Goal: Transaction & Acquisition: Obtain resource

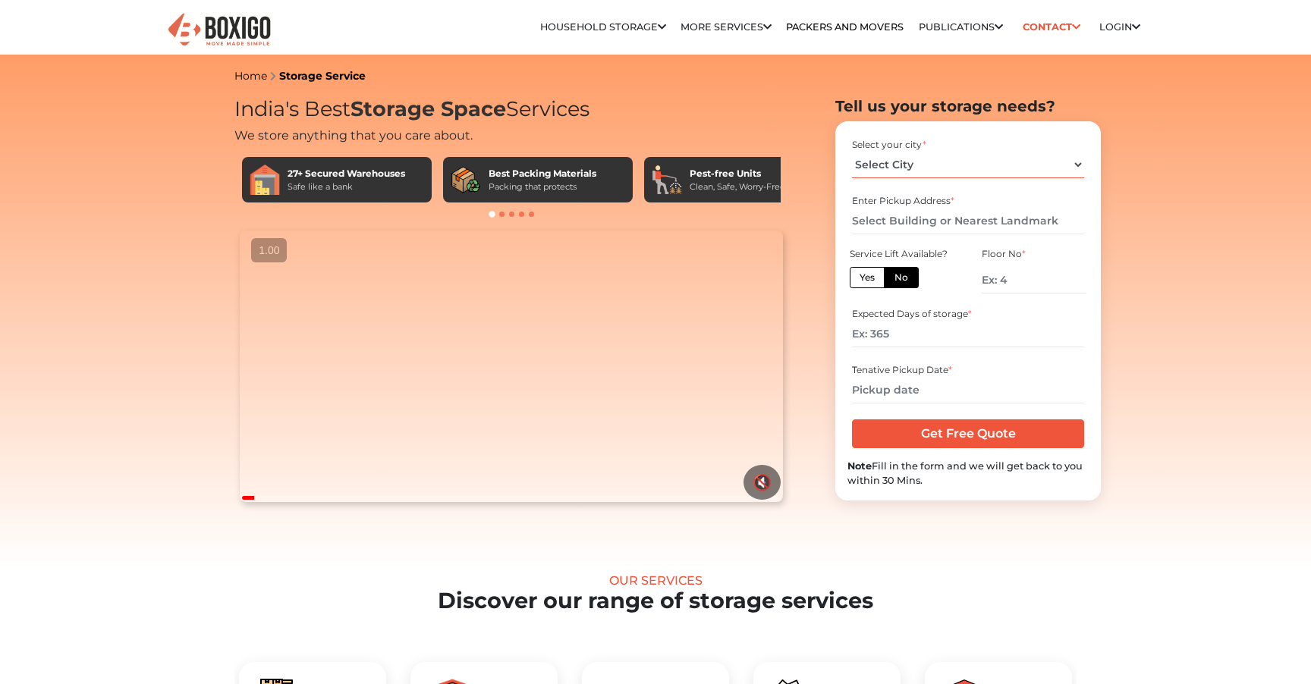
click at [919, 159] on select "Select City [GEOGRAPHIC_DATA] [GEOGRAPHIC_DATA] [GEOGRAPHIC_DATA] [GEOGRAPHIC_D…" at bounding box center [967, 165] width 231 height 27
select select "[GEOGRAPHIC_DATA]"
click at [852, 152] on select "Select City [GEOGRAPHIC_DATA] [GEOGRAPHIC_DATA] [GEOGRAPHIC_DATA] [GEOGRAPHIC_D…" at bounding box center [967, 165] width 231 height 27
click at [898, 222] on input "text" at bounding box center [967, 221] width 231 height 27
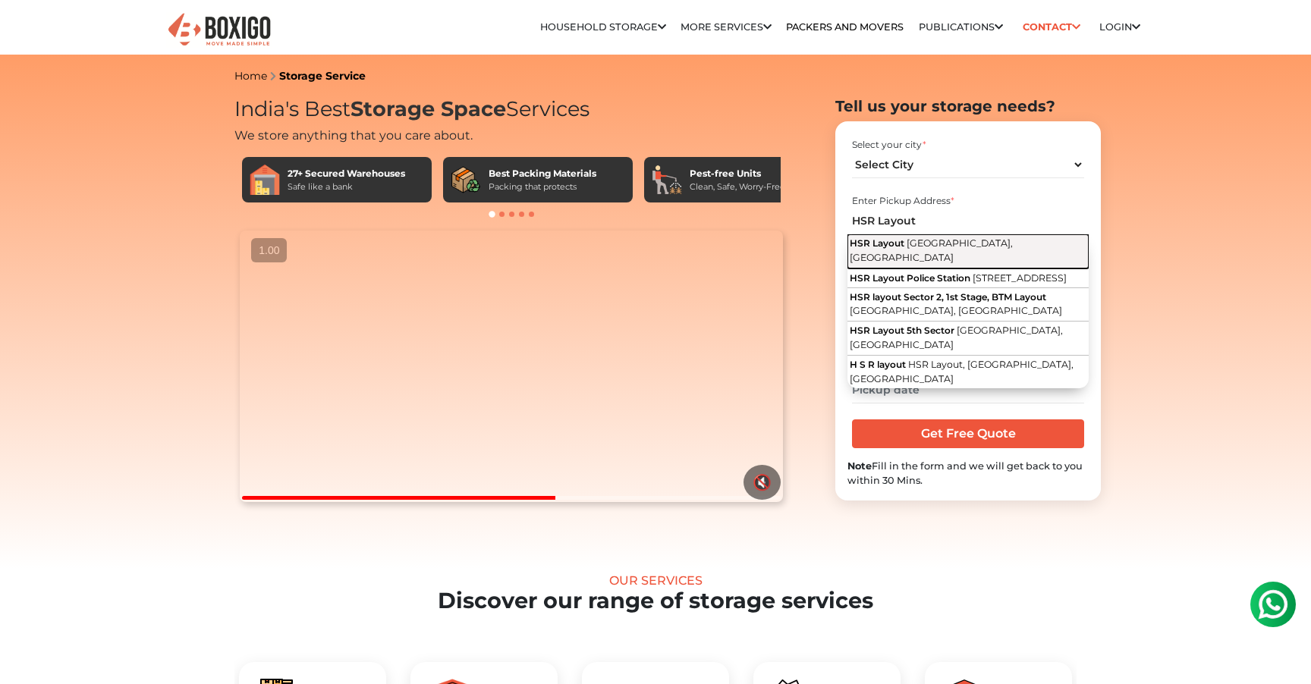
click at [903, 246] on span "HSR Layout" at bounding box center [876, 242] width 55 height 11
type input "HSR Layout, [GEOGRAPHIC_DATA], [GEOGRAPHIC_DATA]"
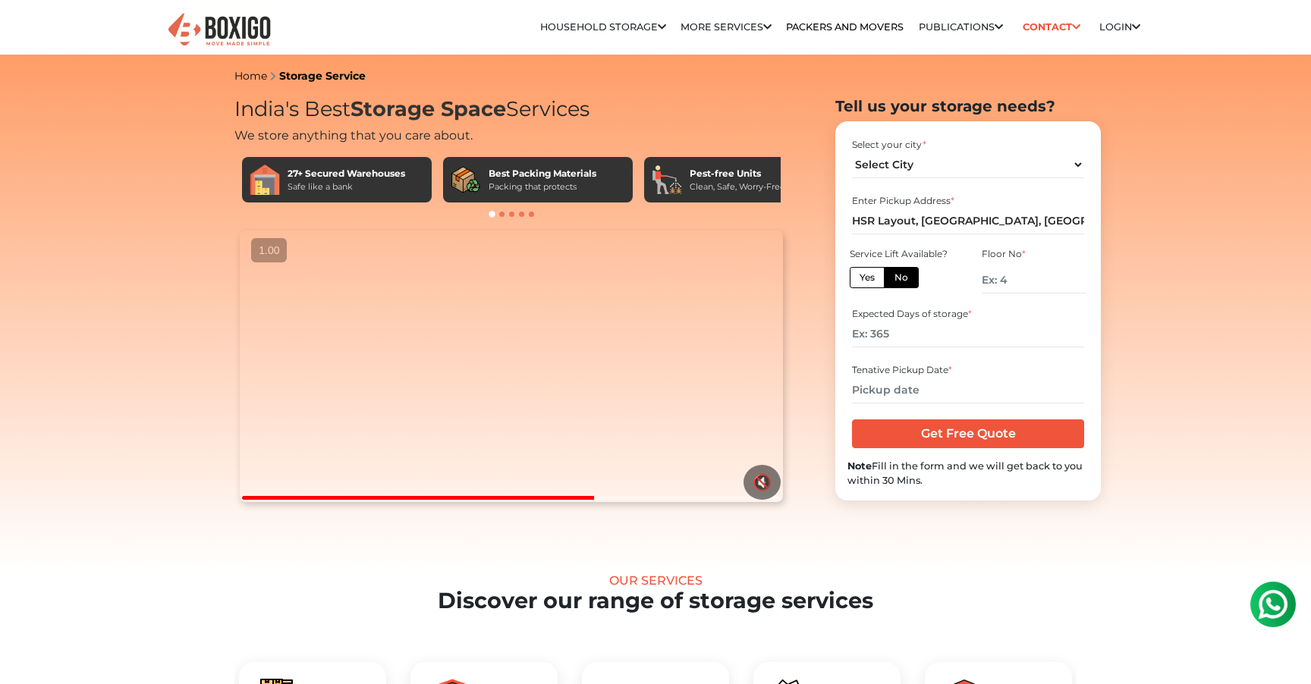
click at [867, 281] on label "Yes" at bounding box center [866, 277] width 35 height 21
click at [867, 281] on input "Yes" at bounding box center [864, 276] width 10 height 10
radio input "true"
click at [891, 333] on input "number" at bounding box center [967, 334] width 231 height 27
type input "90"
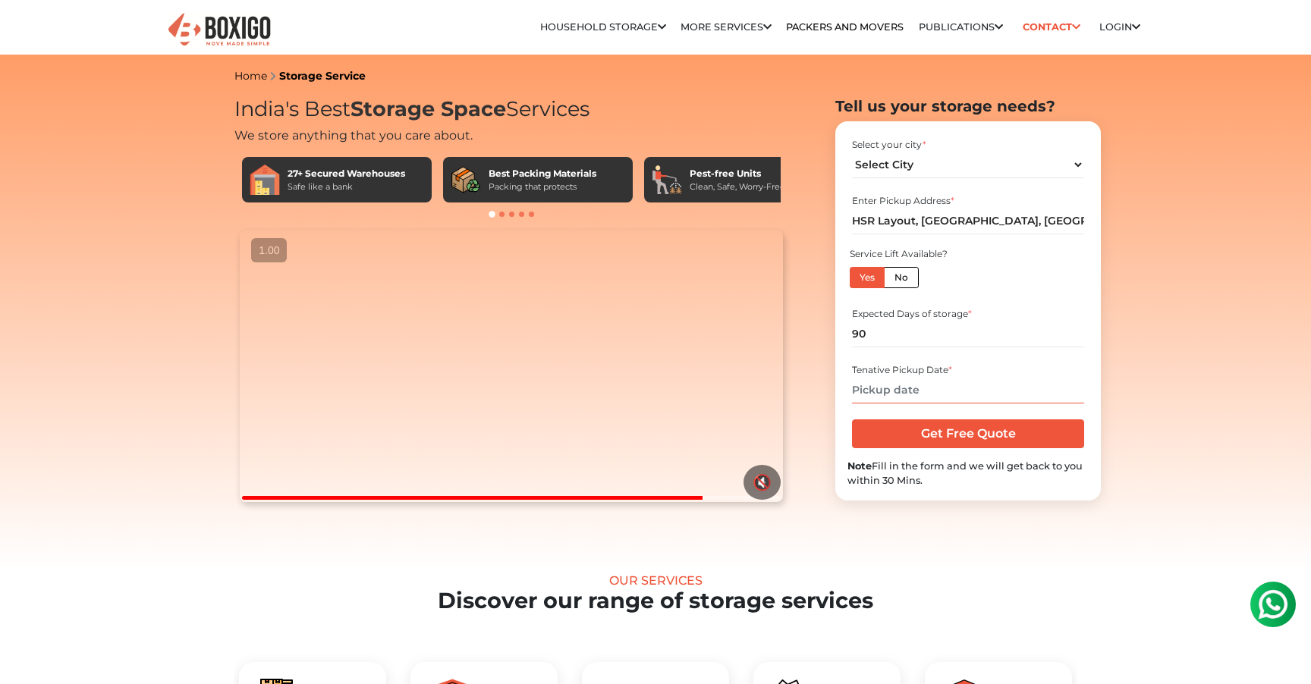
click at [881, 397] on input "text" at bounding box center [967, 390] width 231 height 27
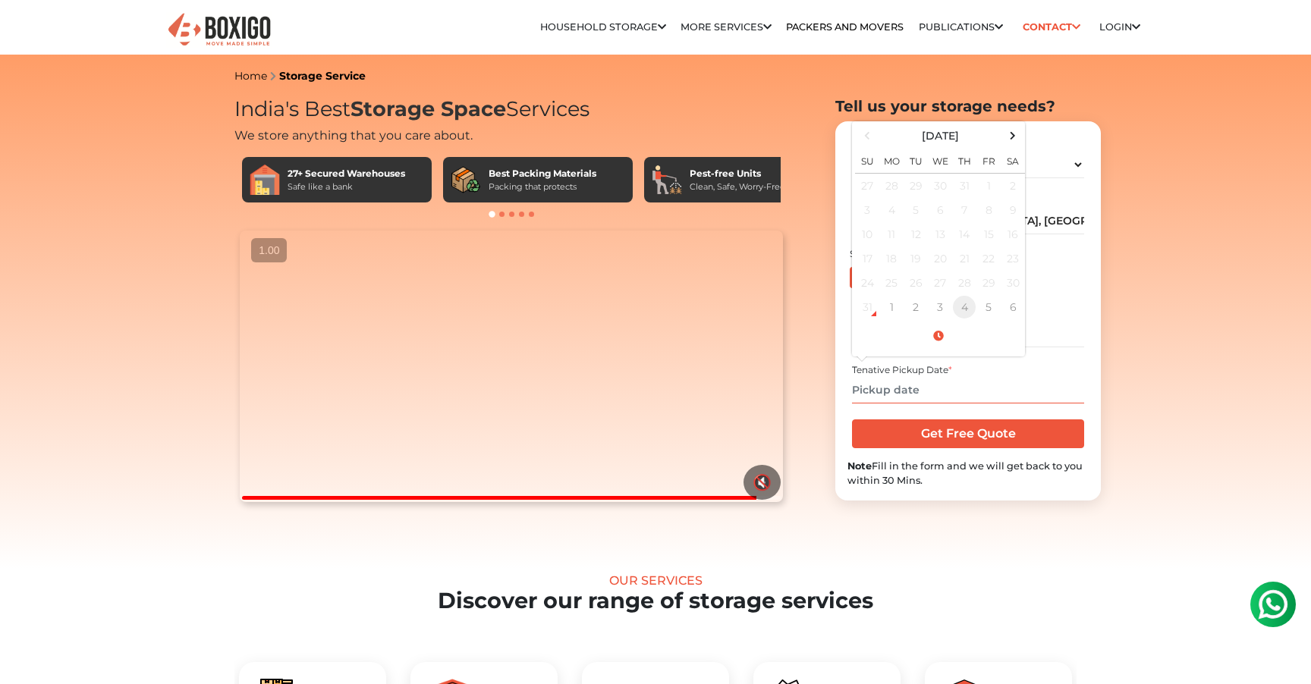
click at [962, 313] on td "4" at bounding box center [964, 307] width 24 height 24
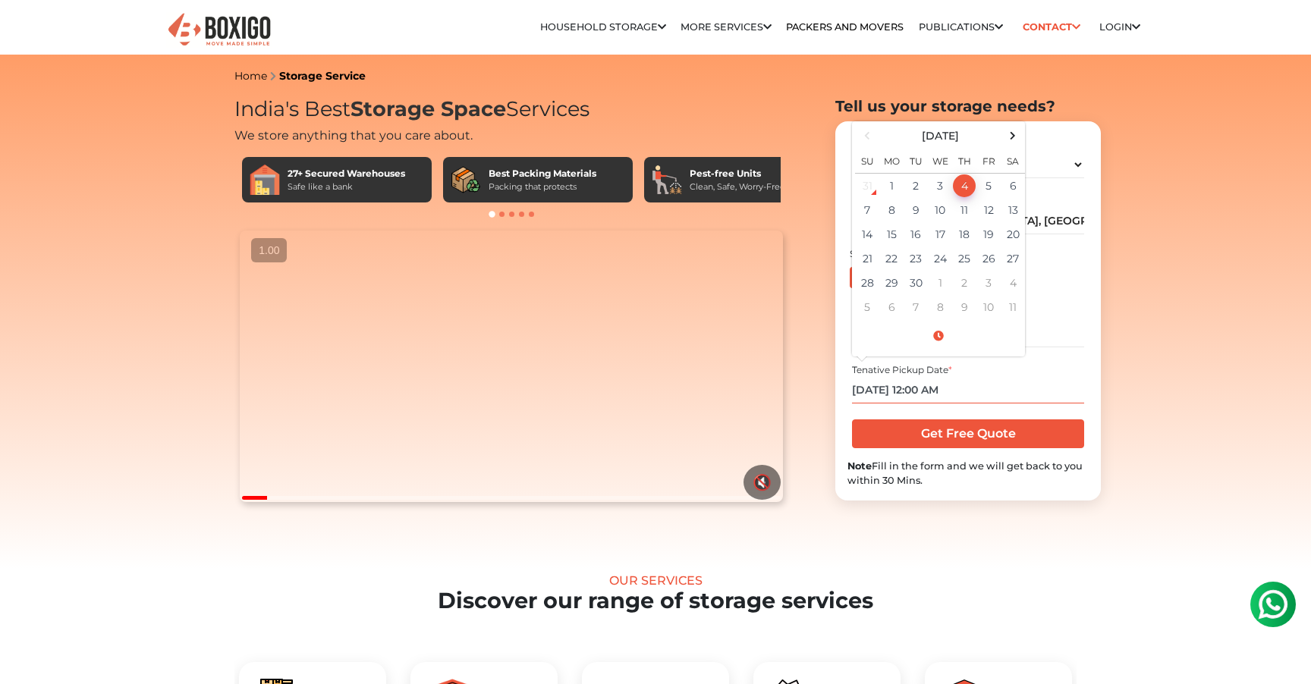
click at [925, 391] on input "[DATE] 12:00 AM" at bounding box center [967, 390] width 231 height 27
click at [926, 394] on input "[DATE] 12:00 AM" at bounding box center [967, 390] width 231 height 27
click at [919, 391] on input "[DATE] 12:00 AM" at bounding box center [967, 390] width 231 height 27
click at [960, 391] on input "[DATE] 2:00 AM" at bounding box center [967, 390] width 231 height 27
type input "[DATE] 2:00 PM"
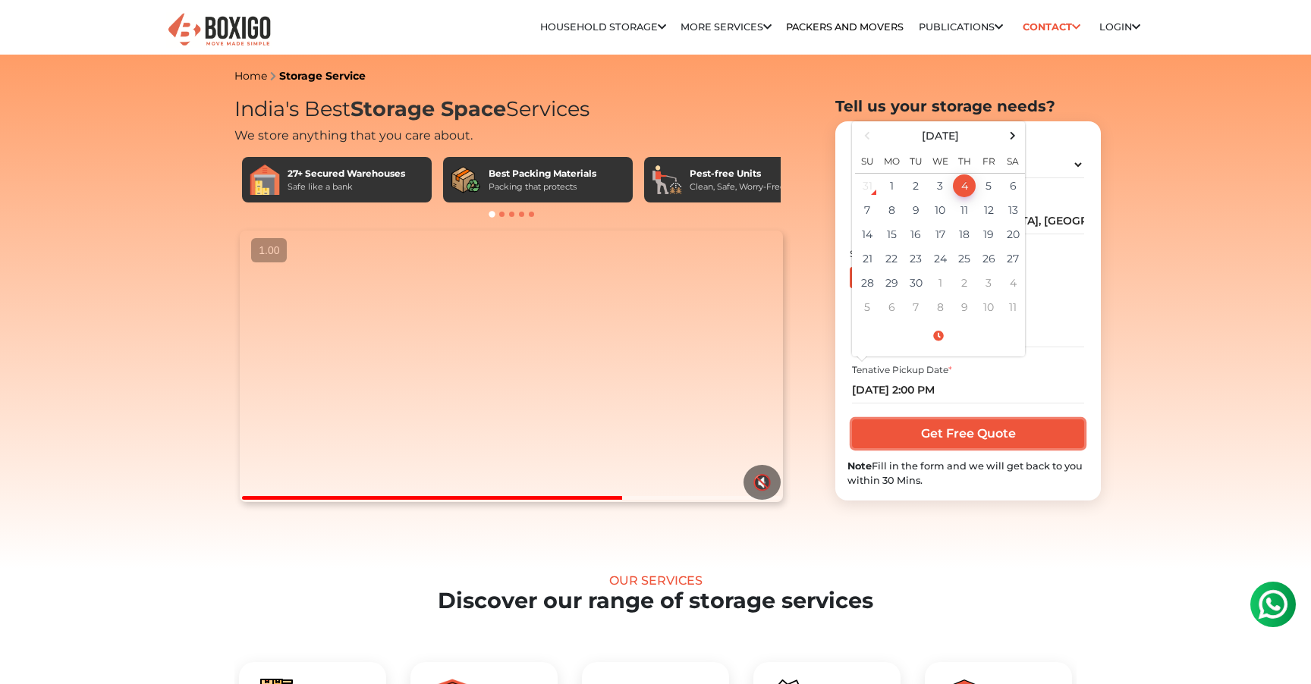
click at [994, 440] on input "Get Free Quote" at bounding box center [967, 433] width 231 height 29
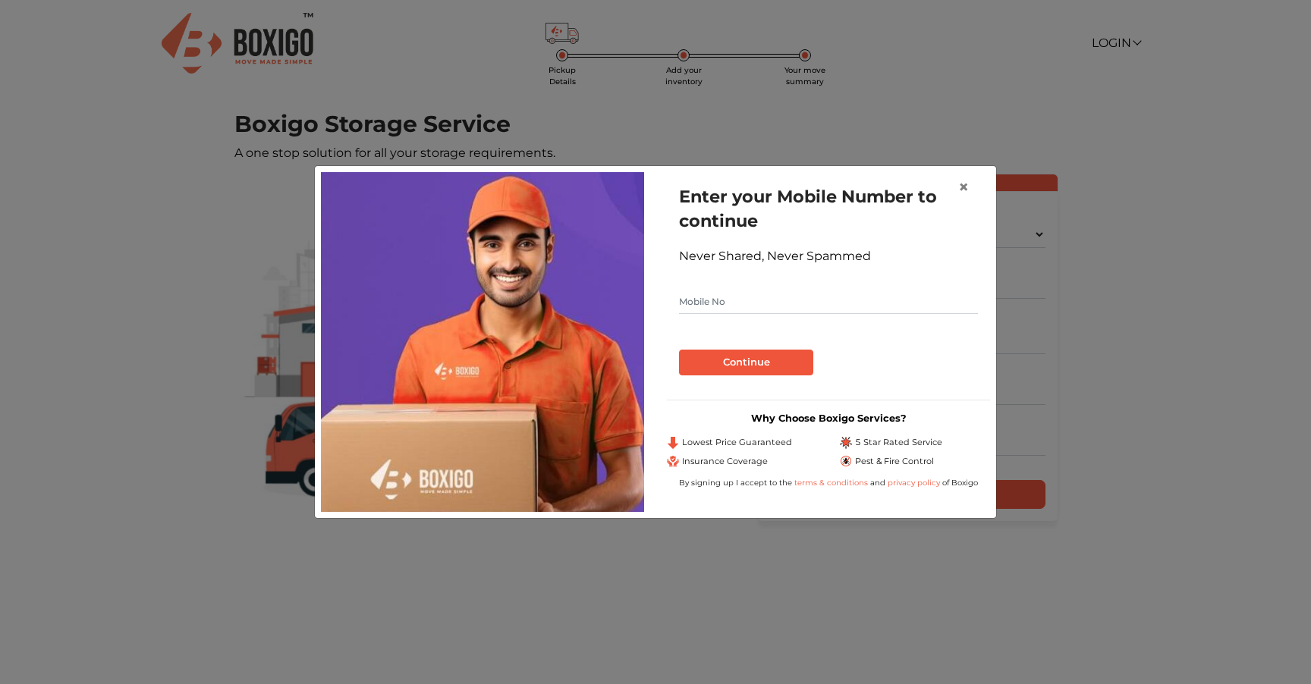
click at [726, 307] on input "text" at bounding box center [828, 302] width 299 height 24
type input "8790528980"
click at [721, 368] on button "Continue" at bounding box center [746, 363] width 134 height 26
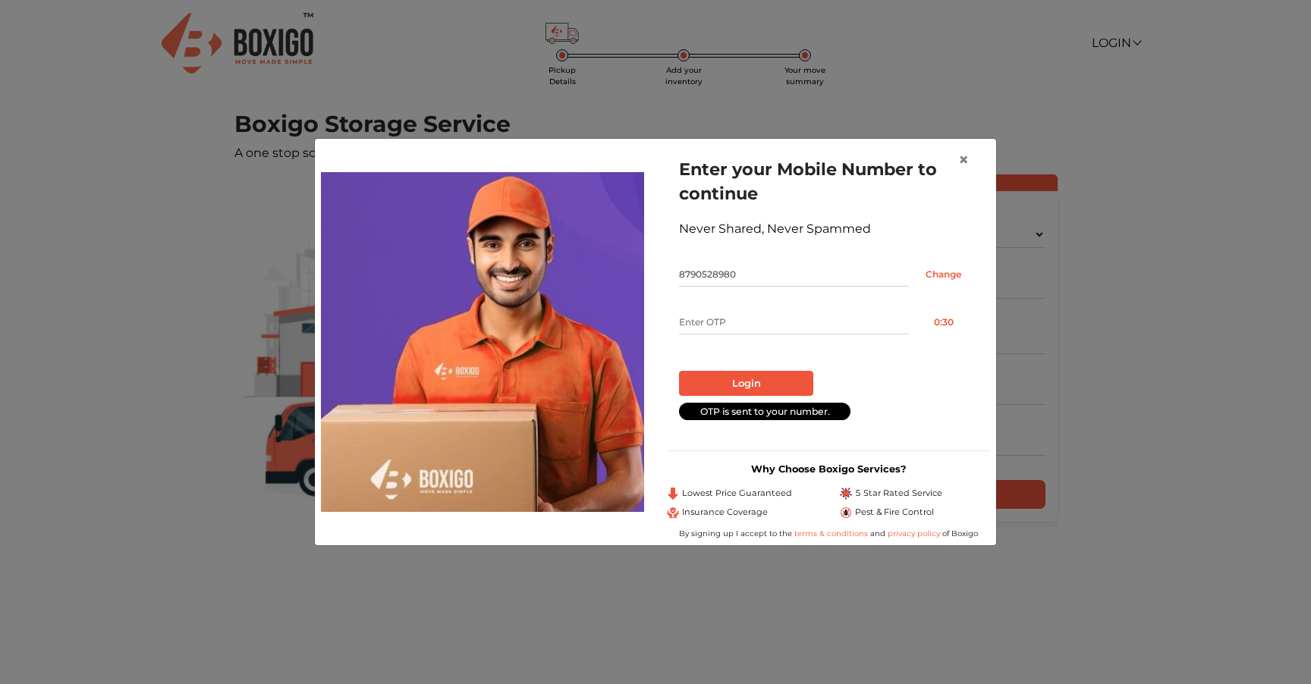
click at [724, 326] on input "text" at bounding box center [794, 322] width 230 height 24
type input "9408"
click at [719, 380] on button "Login" at bounding box center [746, 384] width 134 height 26
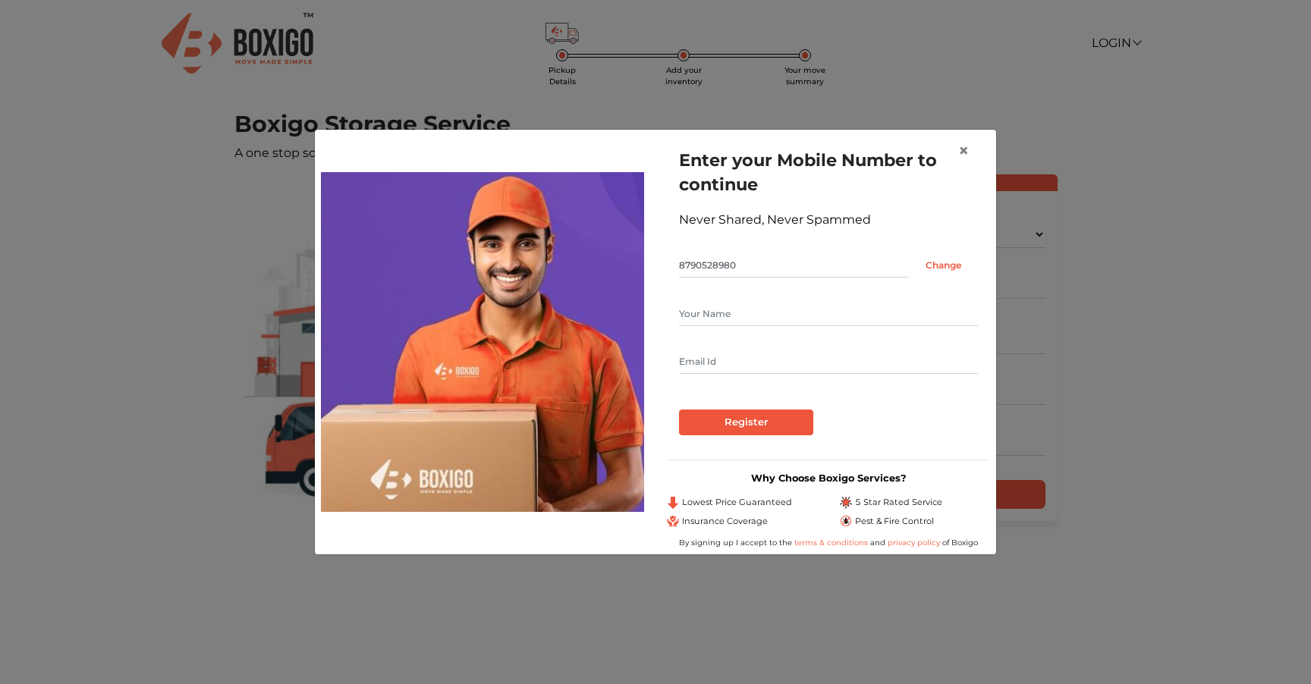
click at [732, 303] on input "text" at bounding box center [828, 314] width 299 height 24
type input "Aditya Jindal"
type input "adityajindal1194@gmail.com"
click at [743, 419] on input "Register" at bounding box center [746, 423] width 134 height 26
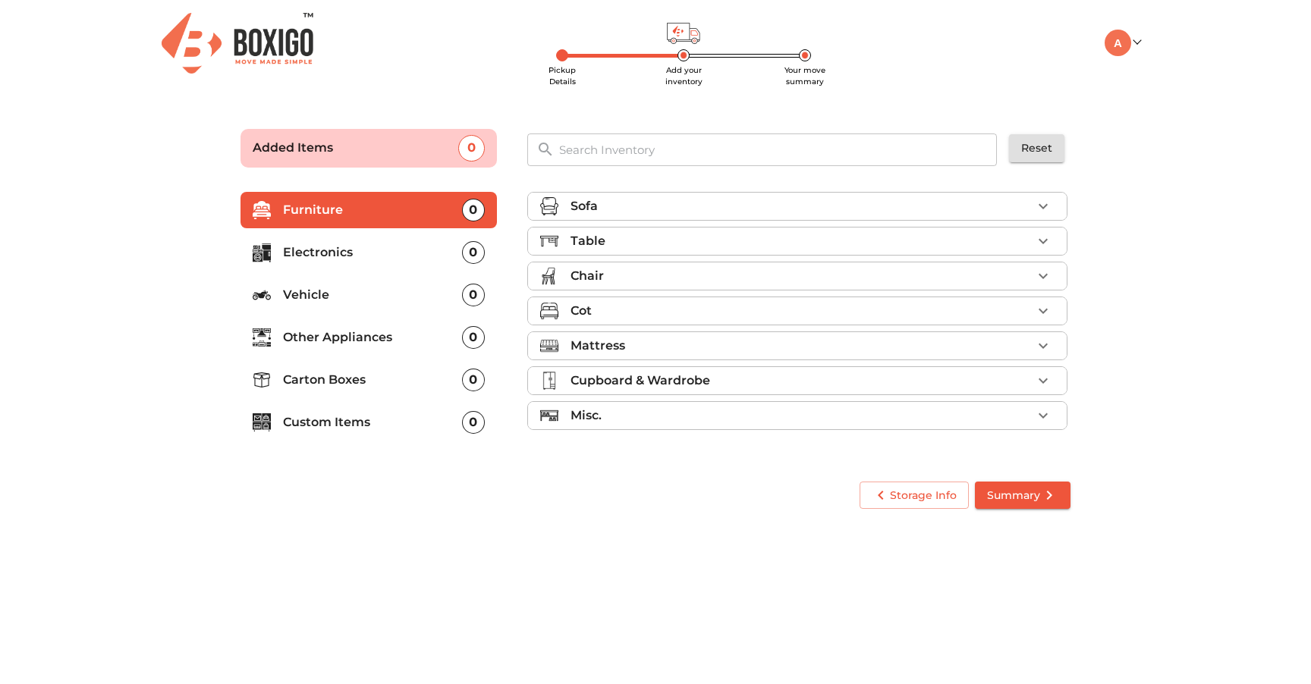
click at [734, 344] on div "Mattress" at bounding box center [800, 346] width 461 height 18
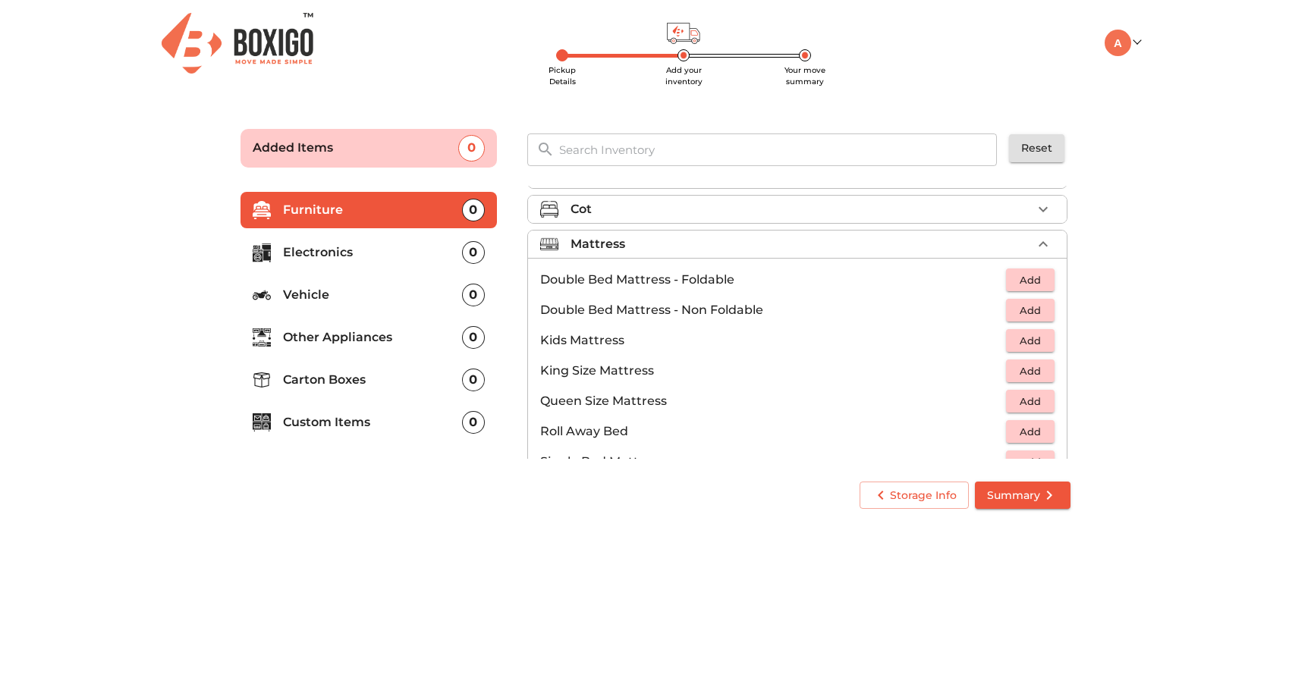
scroll to position [99, 0]
click at [1017, 312] on span "Add" at bounding box center [1029, 313] width 33 height 17
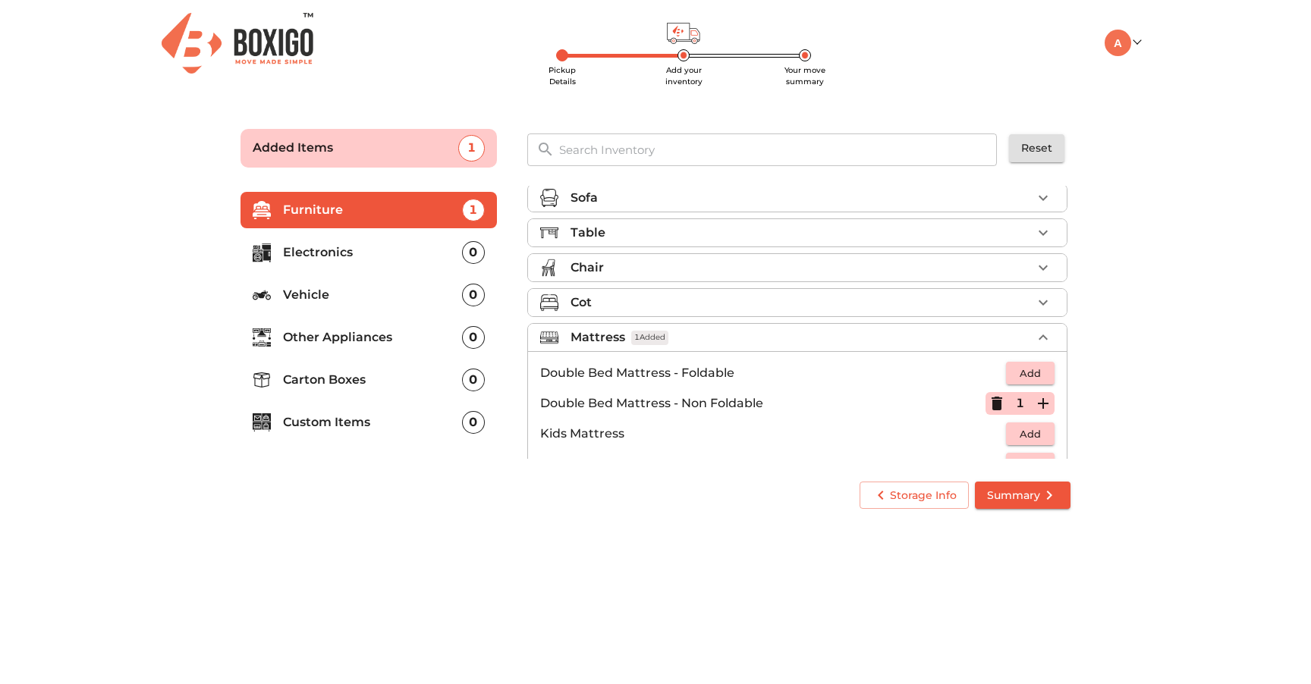
scroll to position [0, 0]
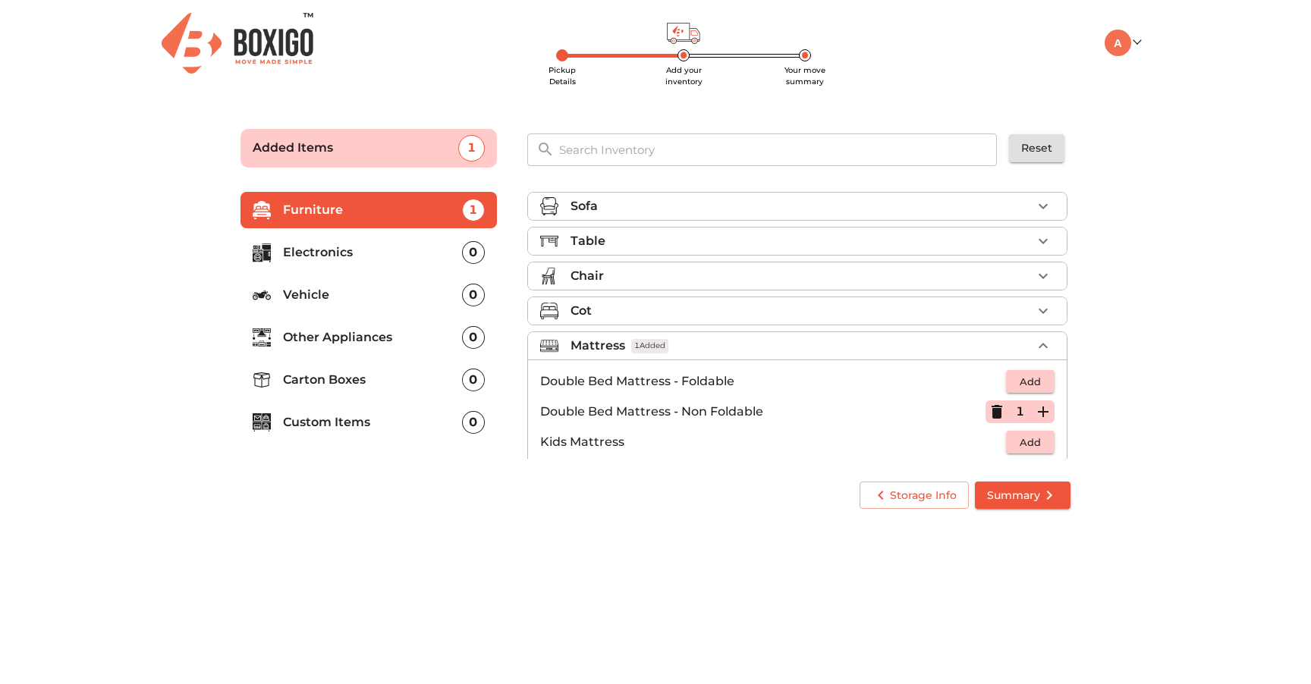
click at [835, 289] on li "Chair" at bounding box center [797, 275] width 539 height 27
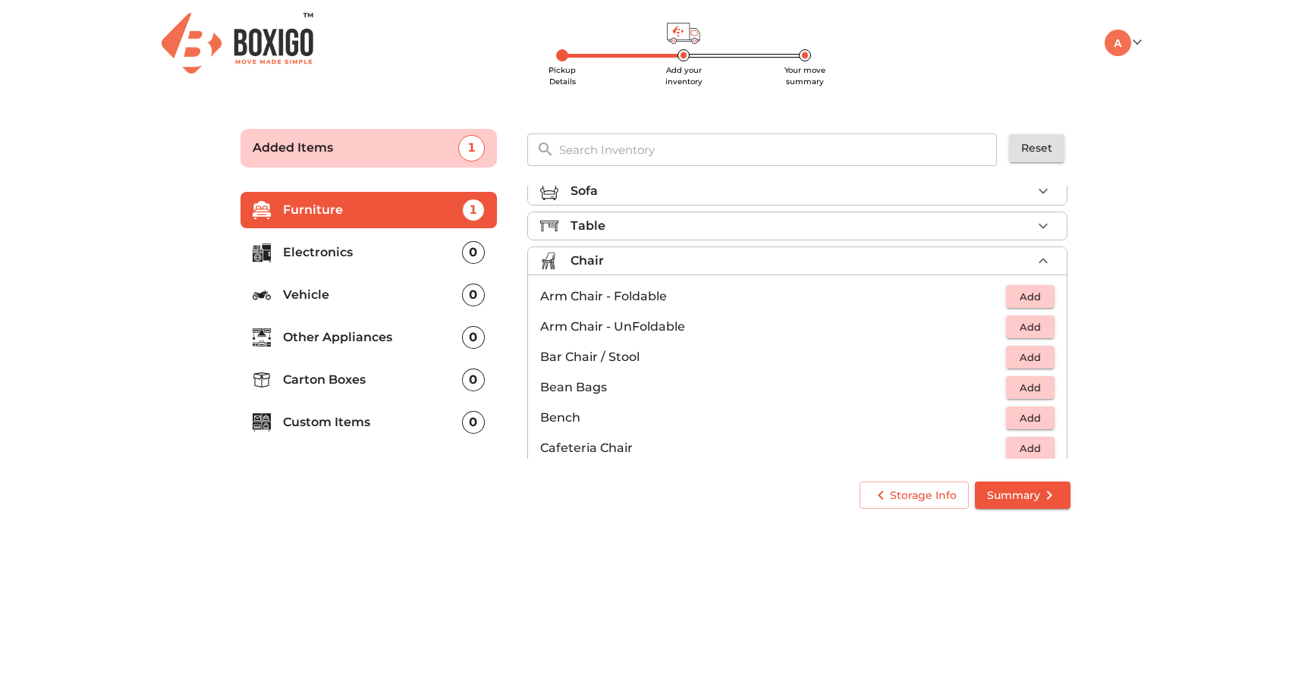
scroll to position [14, 0]
click at [1032, 332] on span "Add" at bounding box center [1029, 328] width 33 height 17
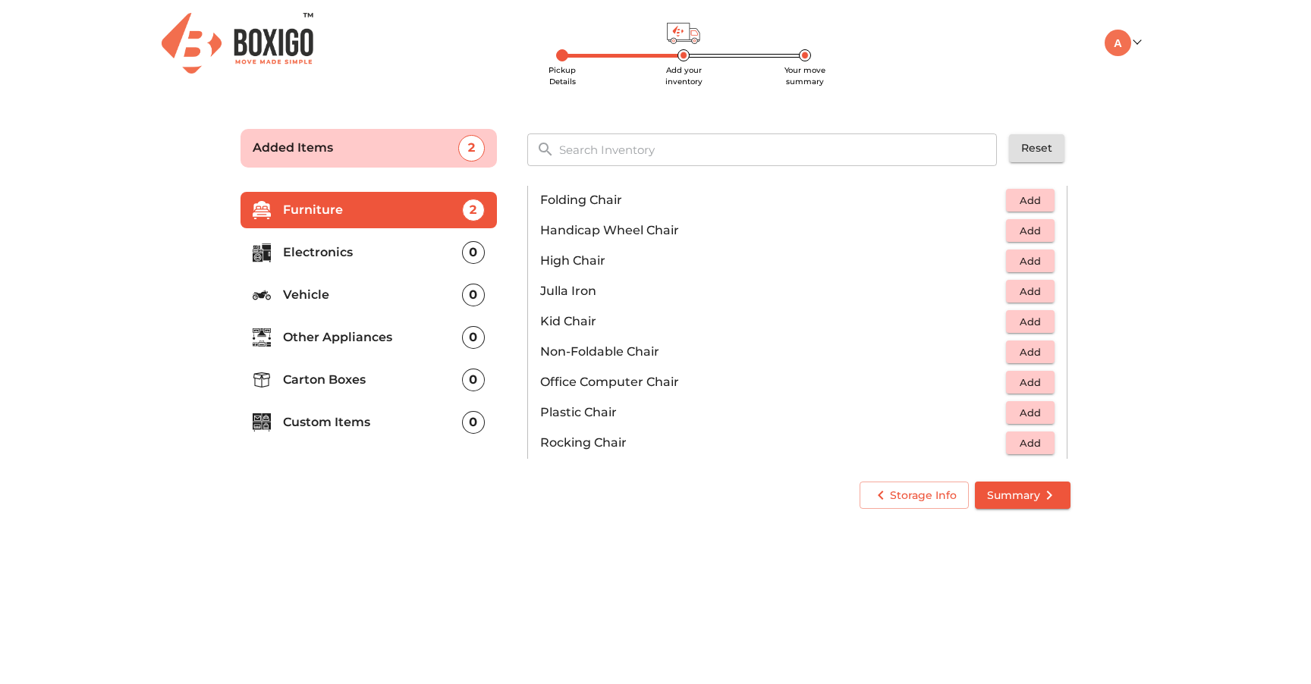
scroll to position [347, 0]
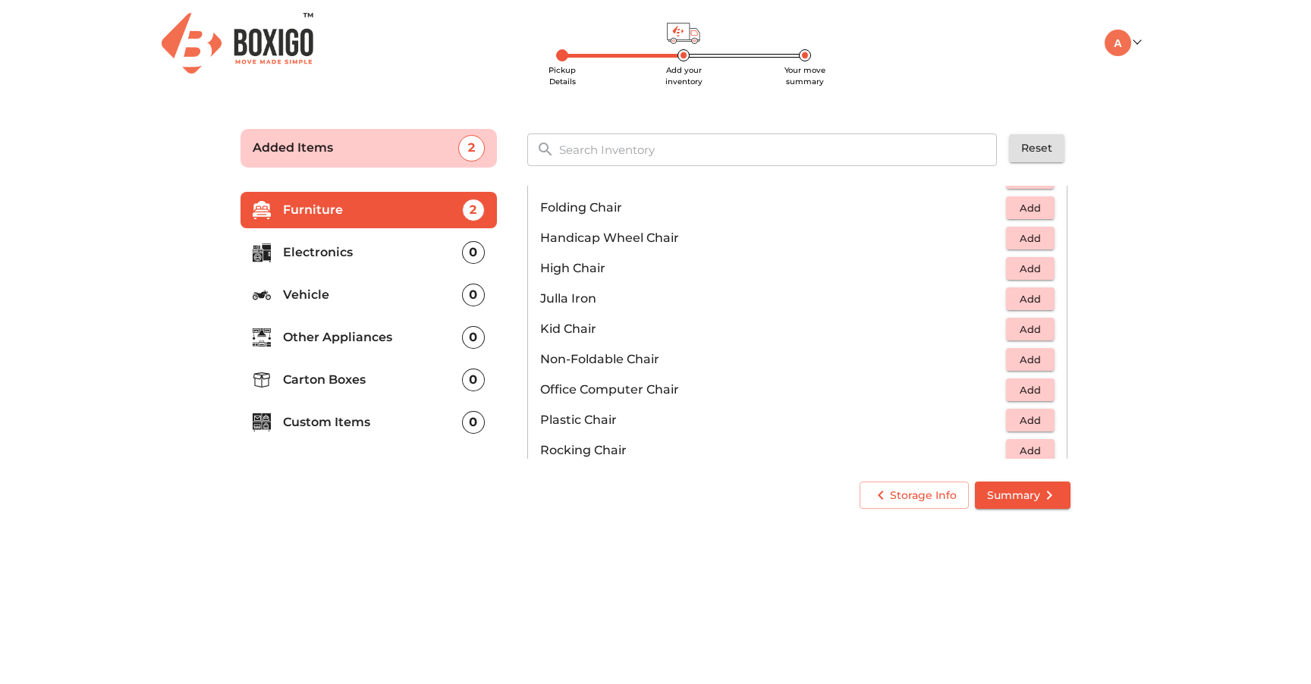
click at [1030, 390] on span "Add" at bounding box center [1029, 390] width 33 height 17
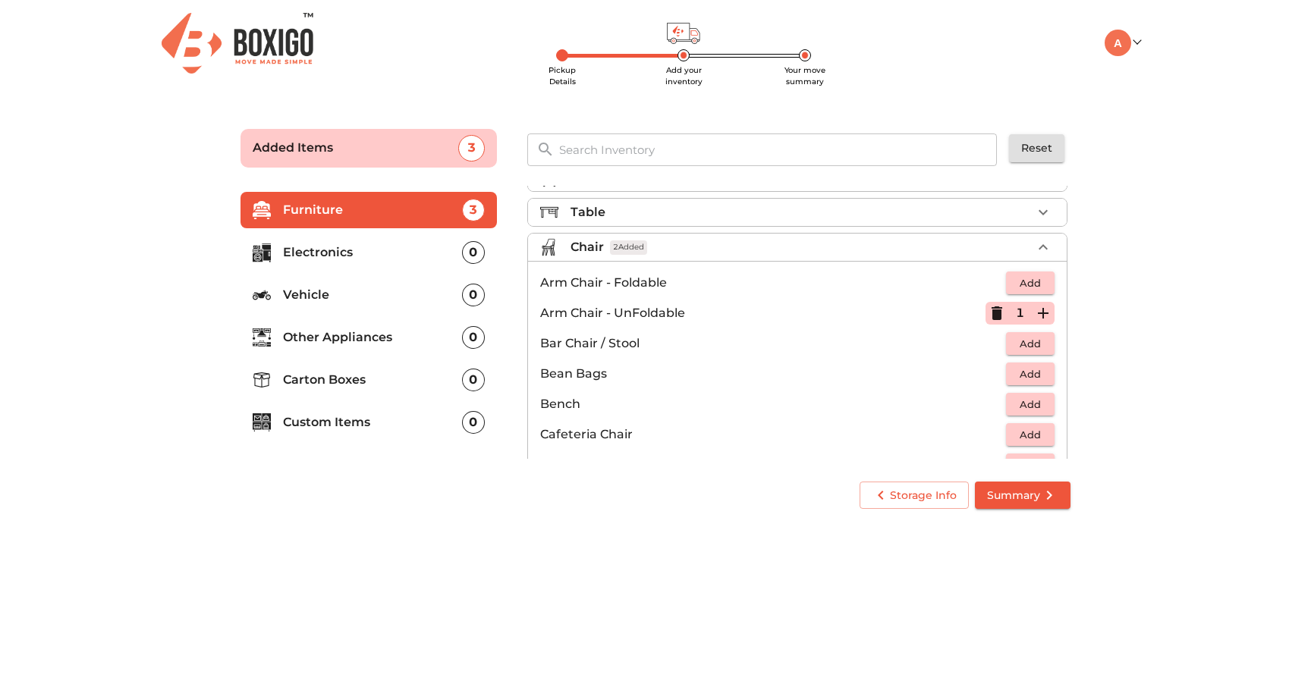
scroll to position [0, 0]
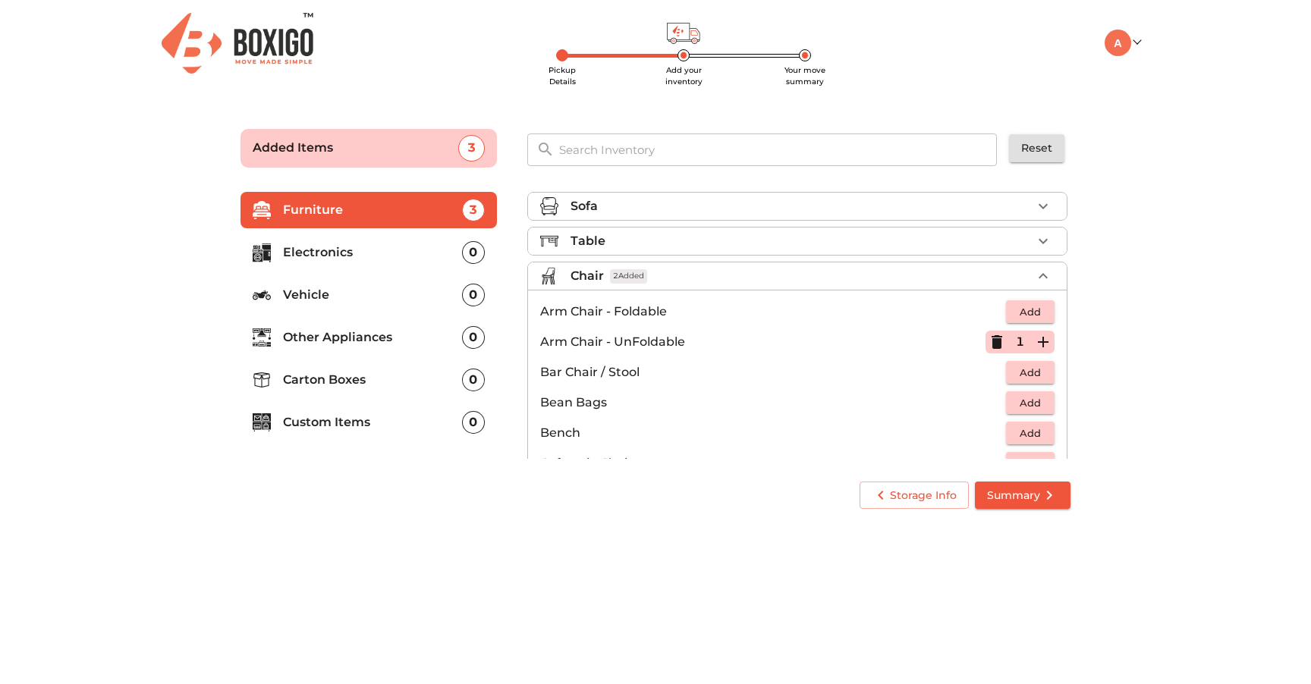
click at [991, 341] on icon "button" at bounding box center [997, 342] width 18 height 18
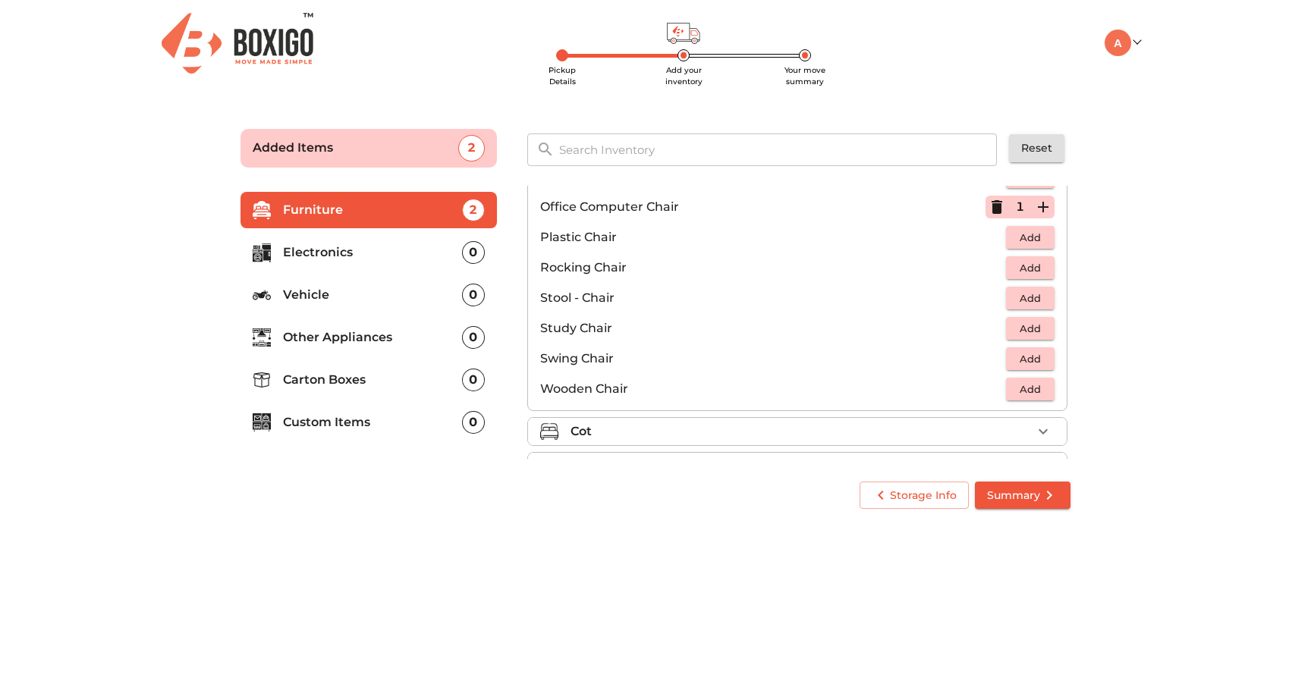
scroll to position [633, 0]
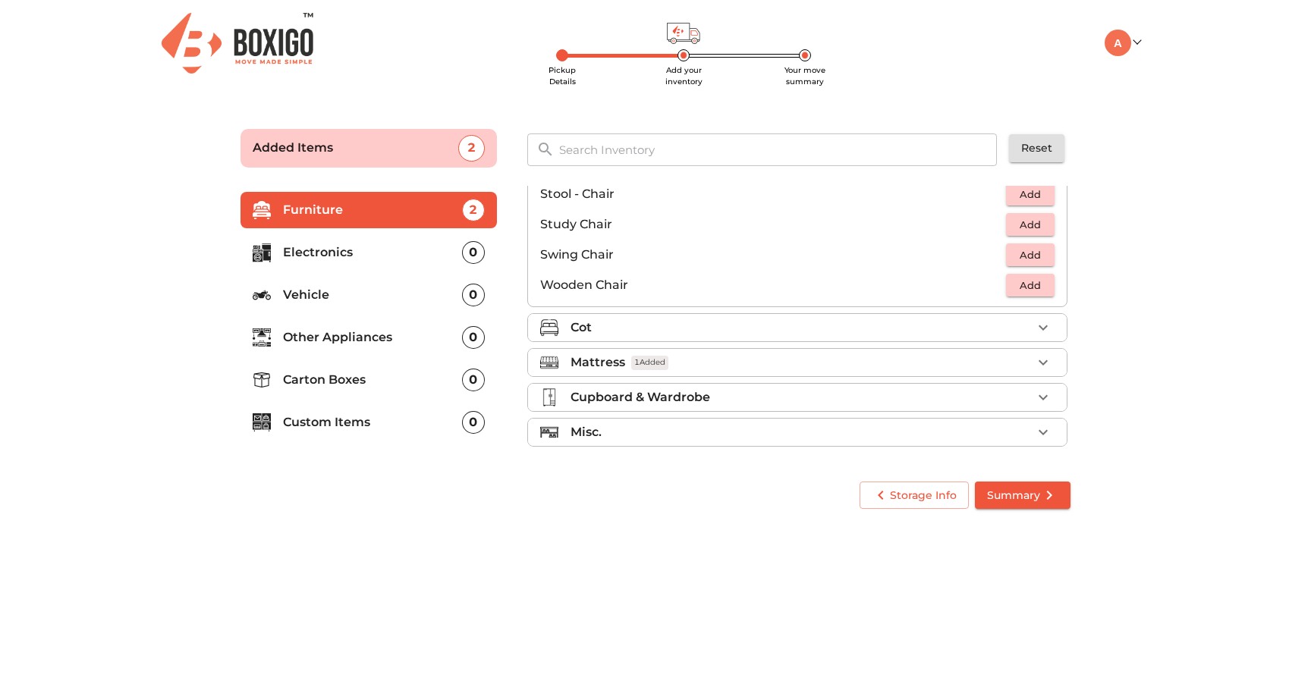
click at [315, 264] on li "Electronics 0" at bounding box center [368, 252] width 256 height 36
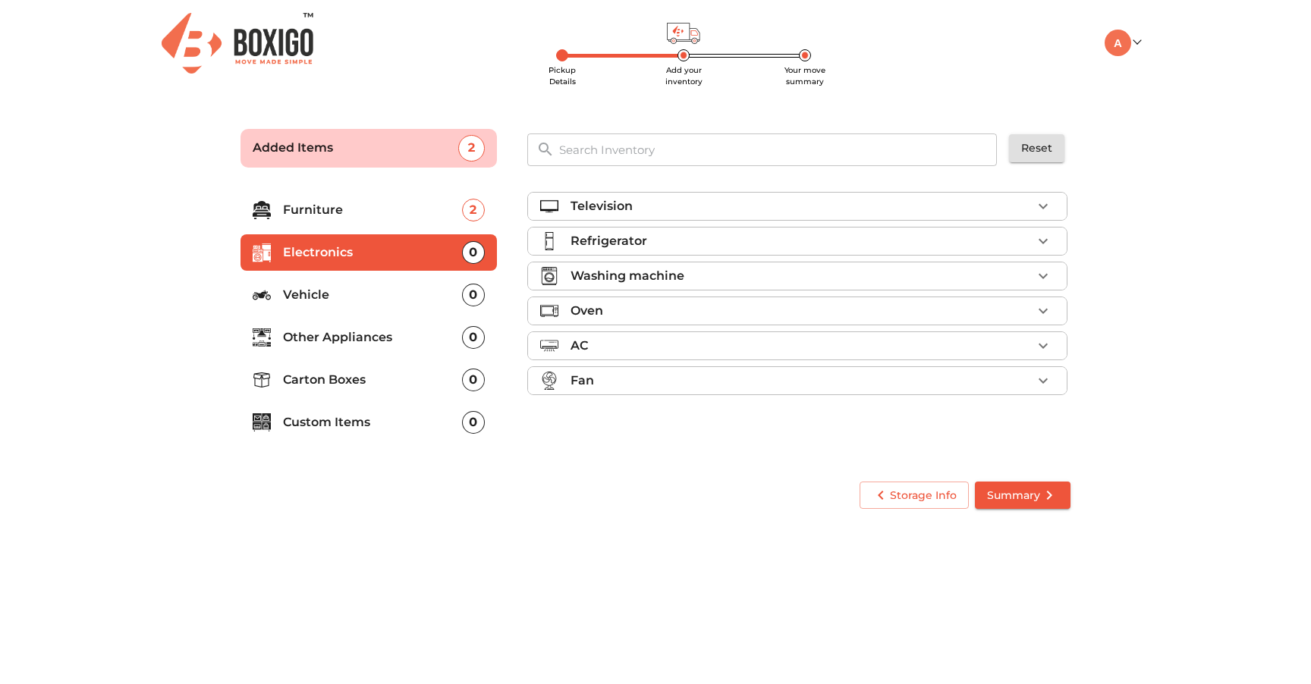
click at [692, 198] on div "Television" at bounding box center [800, 206] width 461 height 18
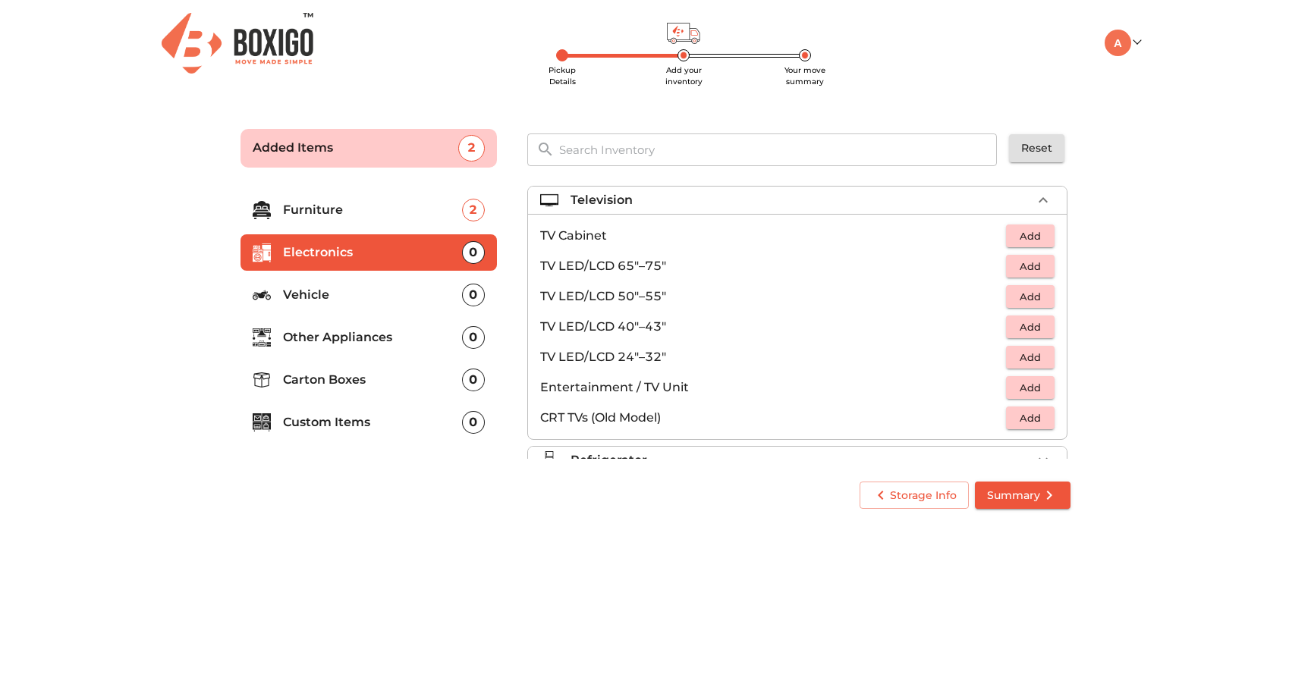
scroll to position [3, 0]
click at [1011, 323] on button "Add" at bounding box center [1030, 331] width 49 height 24
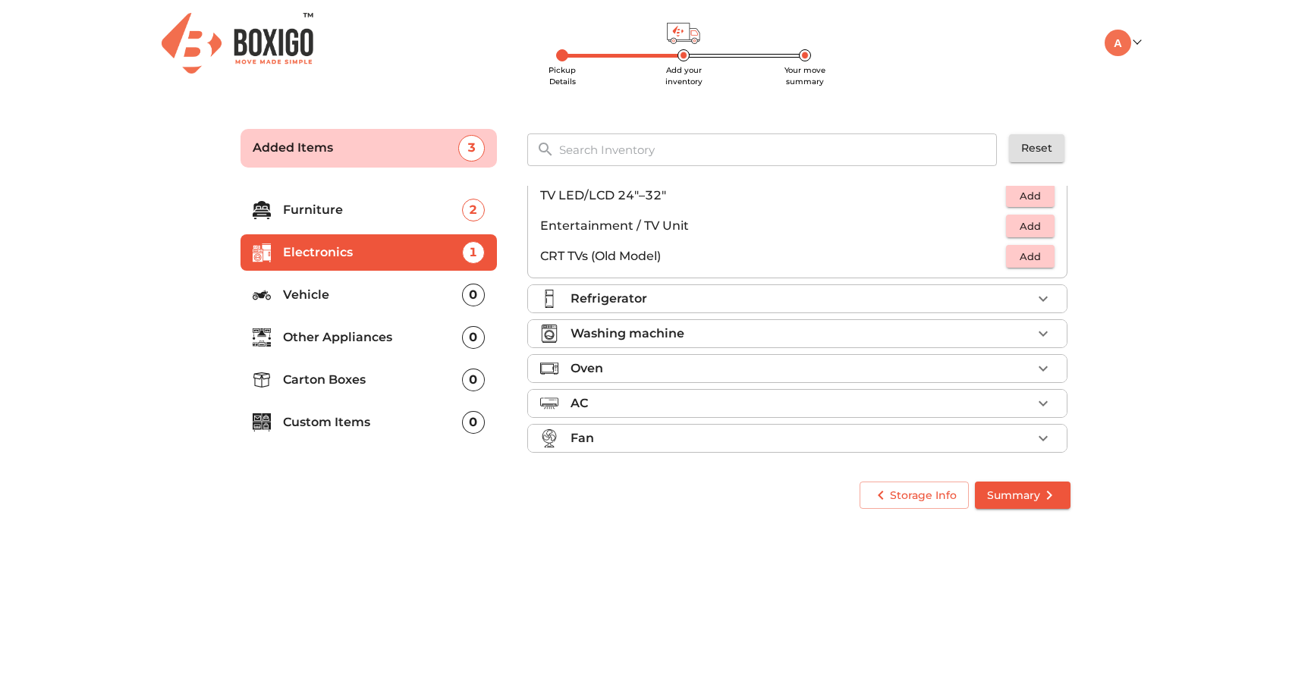
scroll to position [174, 0]
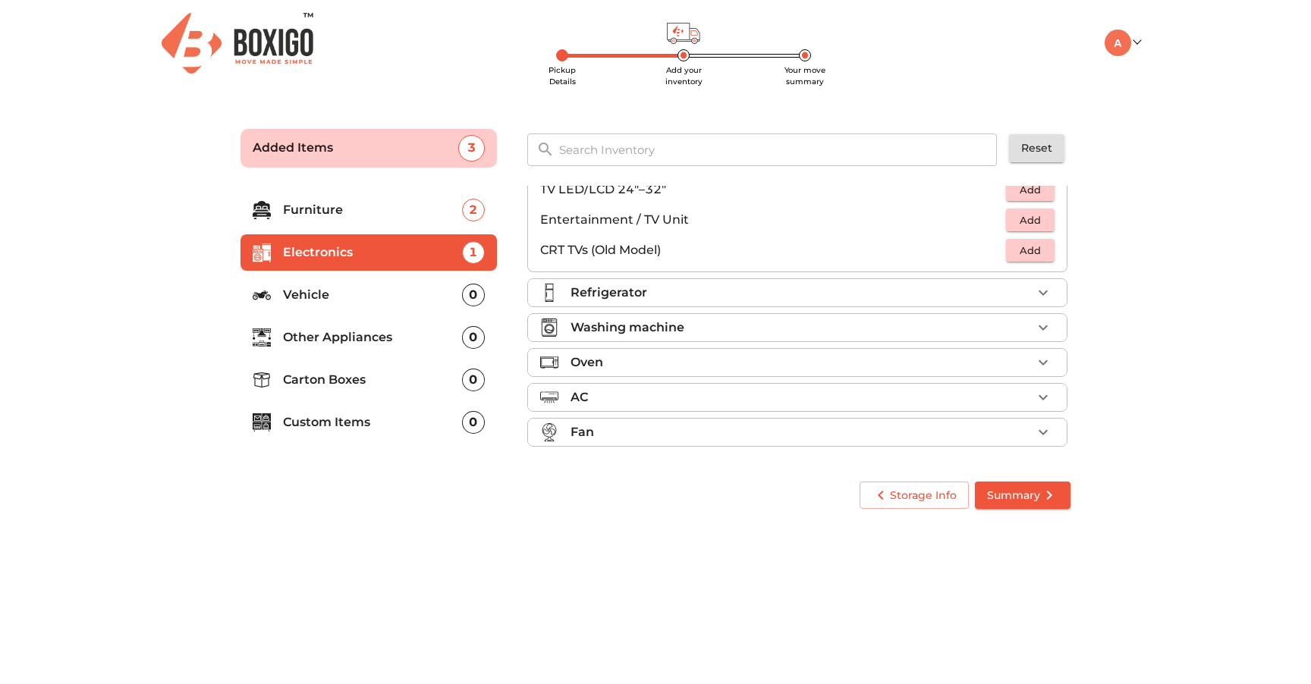
click at [363, 288] on p "Vehicle" at bounding box center [372, 295] width 179 height 18
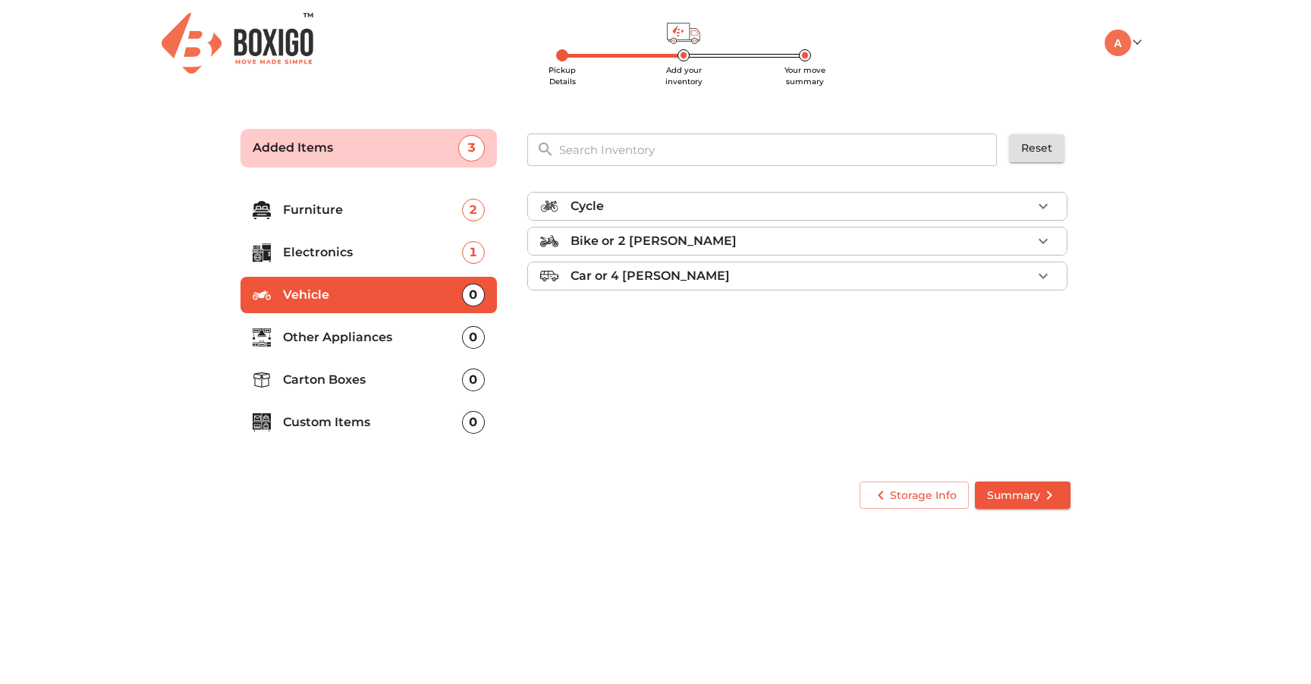
click at [371, 253] on p "Electronics" at bounding box center [372, 252] width 179 height 18
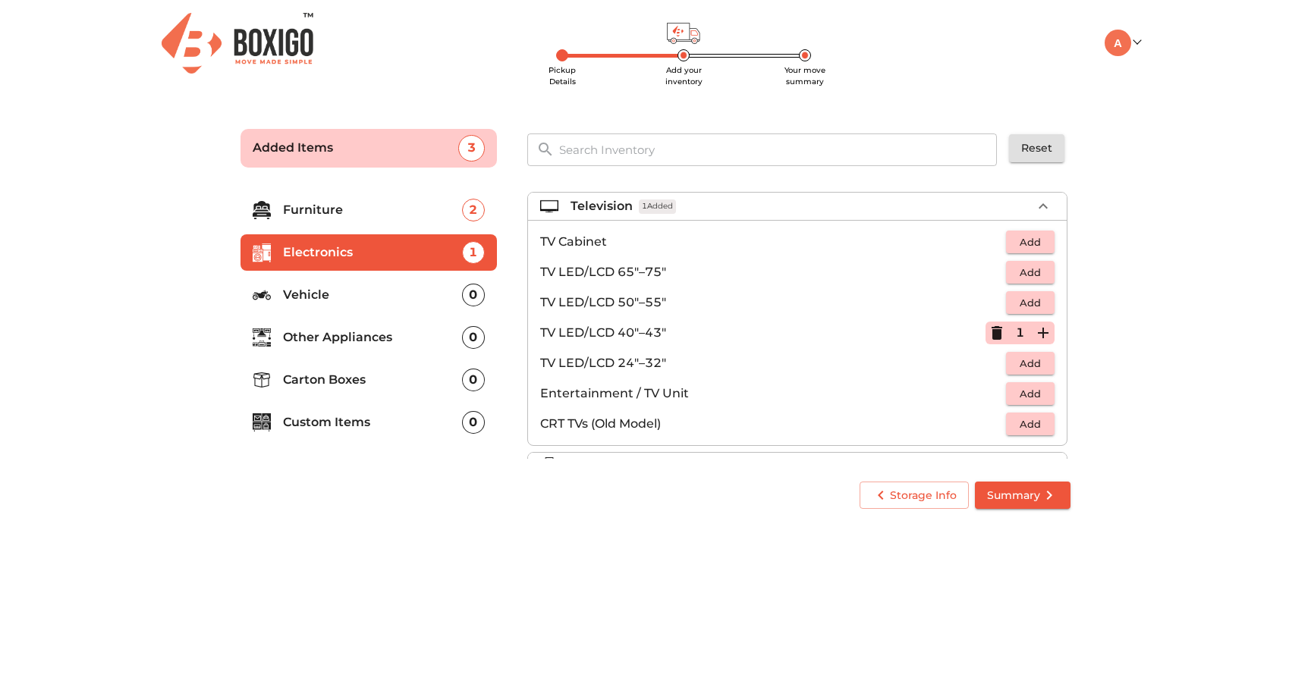
click at [356, 341] on p "Other Appliances" at bounding box center [372, 337] width 179 height 18
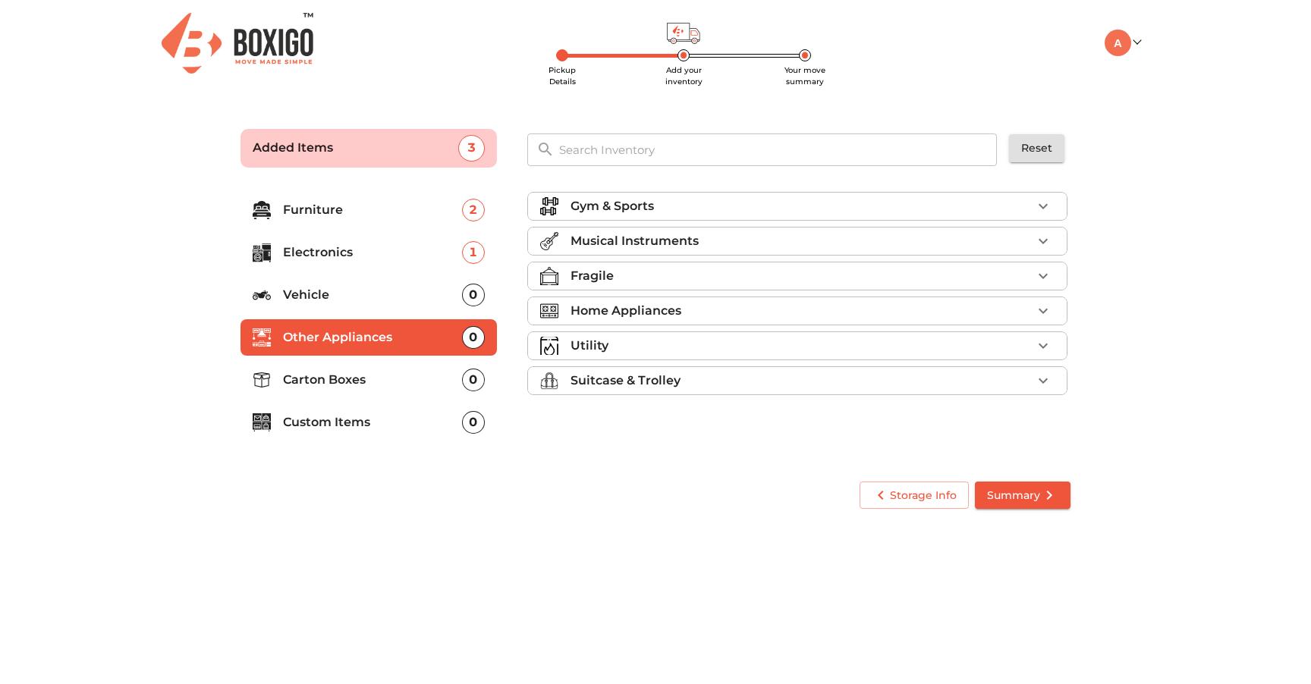
click at [357, 372] on p "Carton Boxes" at bounding box center [372, 380] width 179 height 18
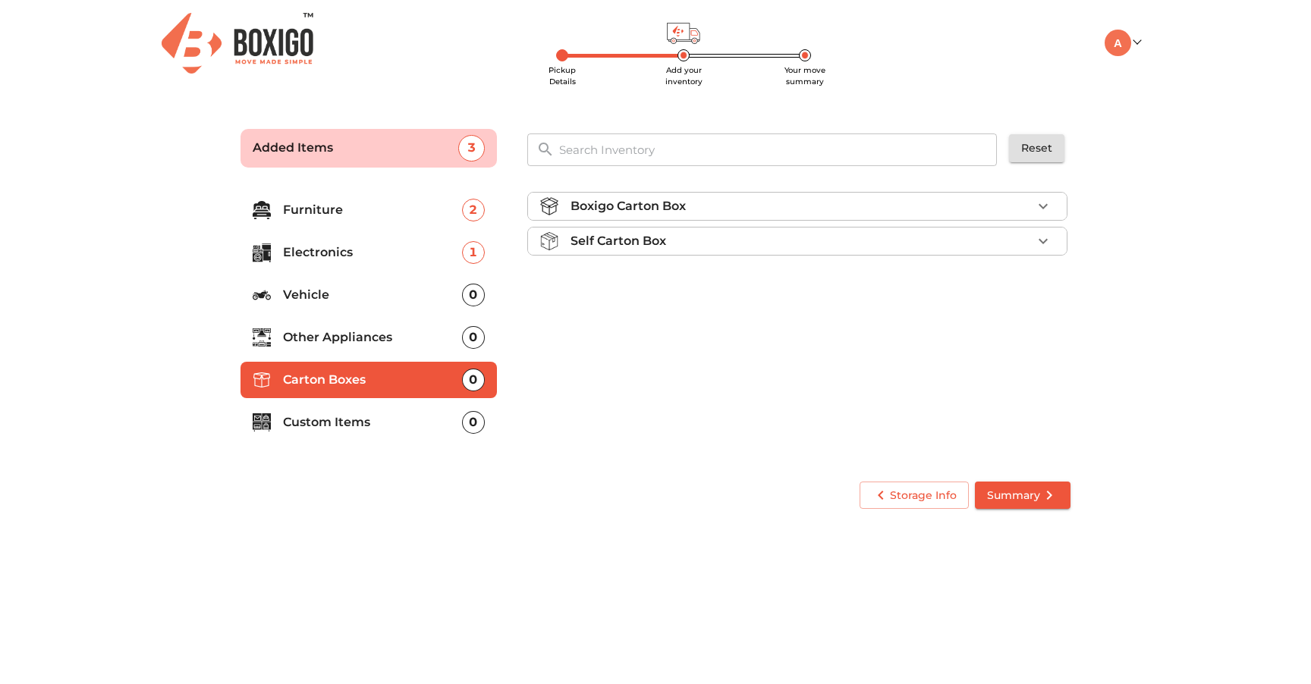
click at [695, 206] on div "Boxigo Carton Box" at bounding box center [800, 206] width 461 height 18
click at [865, 274] on li "Self Carton Box" at bounding box center [797, 284] width 539 height 27
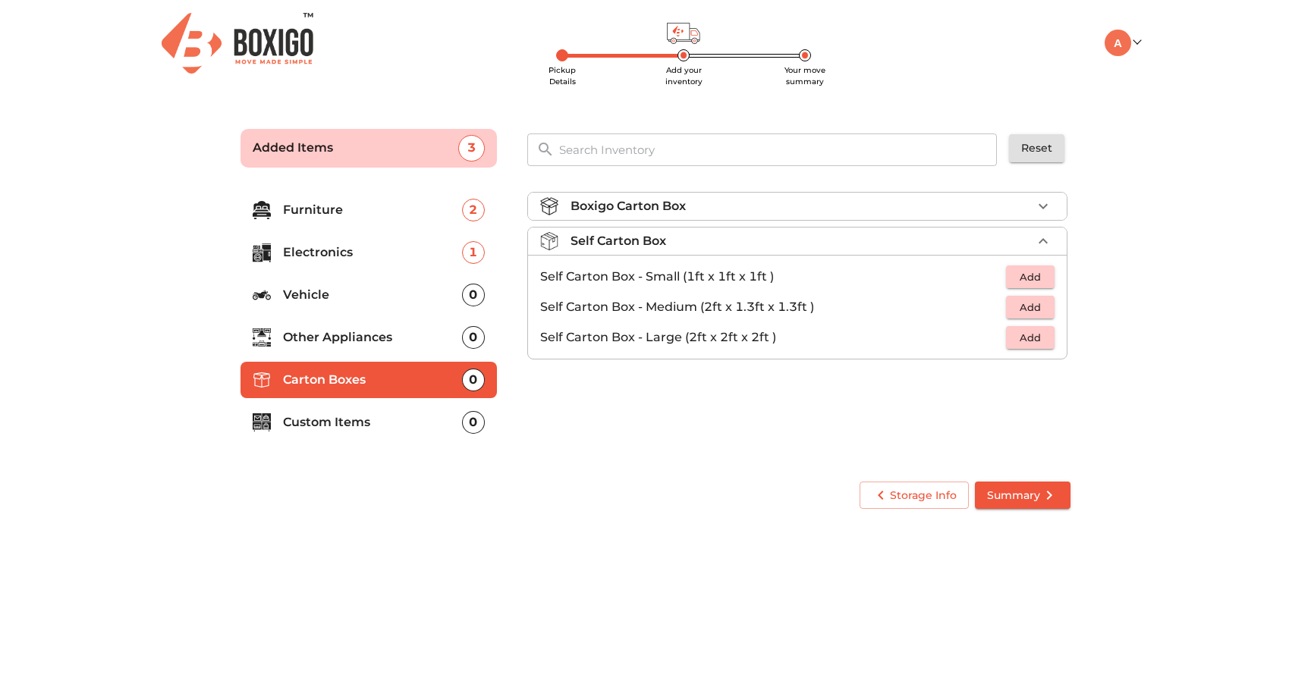
click at [1044, 335] on span "Add" at bounding box center [1029, 337] width 33 height 17
click at [1044, 335] on icon "button" at bounding box center [1043, 337] width 18 height 18
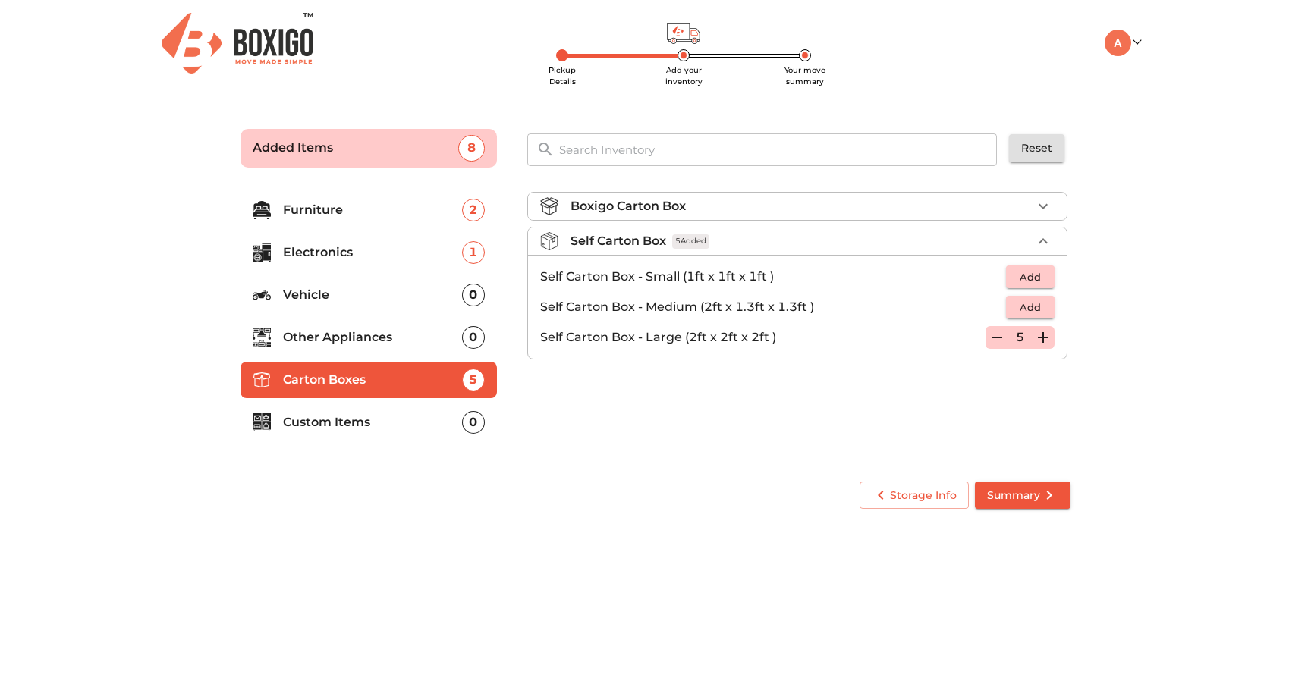
click at [1014, 498] on span "Summary" at bounding box center [1022, 495] width 71 height 19
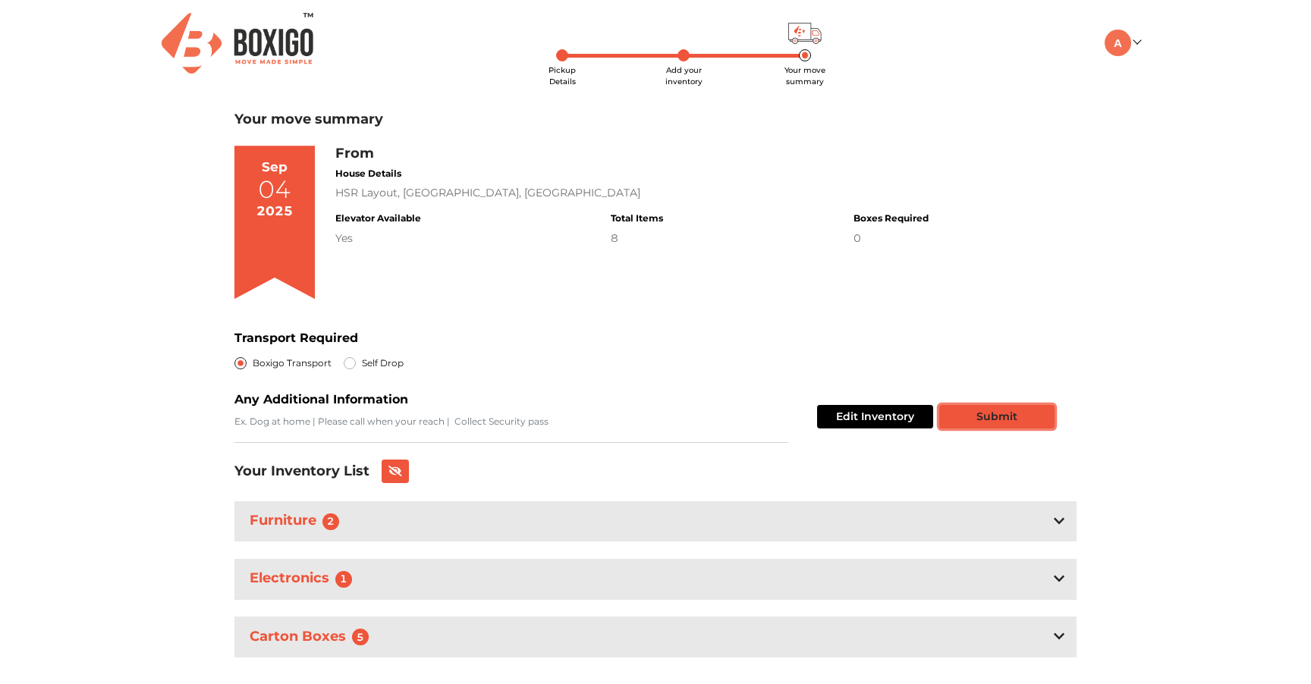
click at [1000, 415] on button "Submit" at bounding box center [996, 417] width 115 height 24
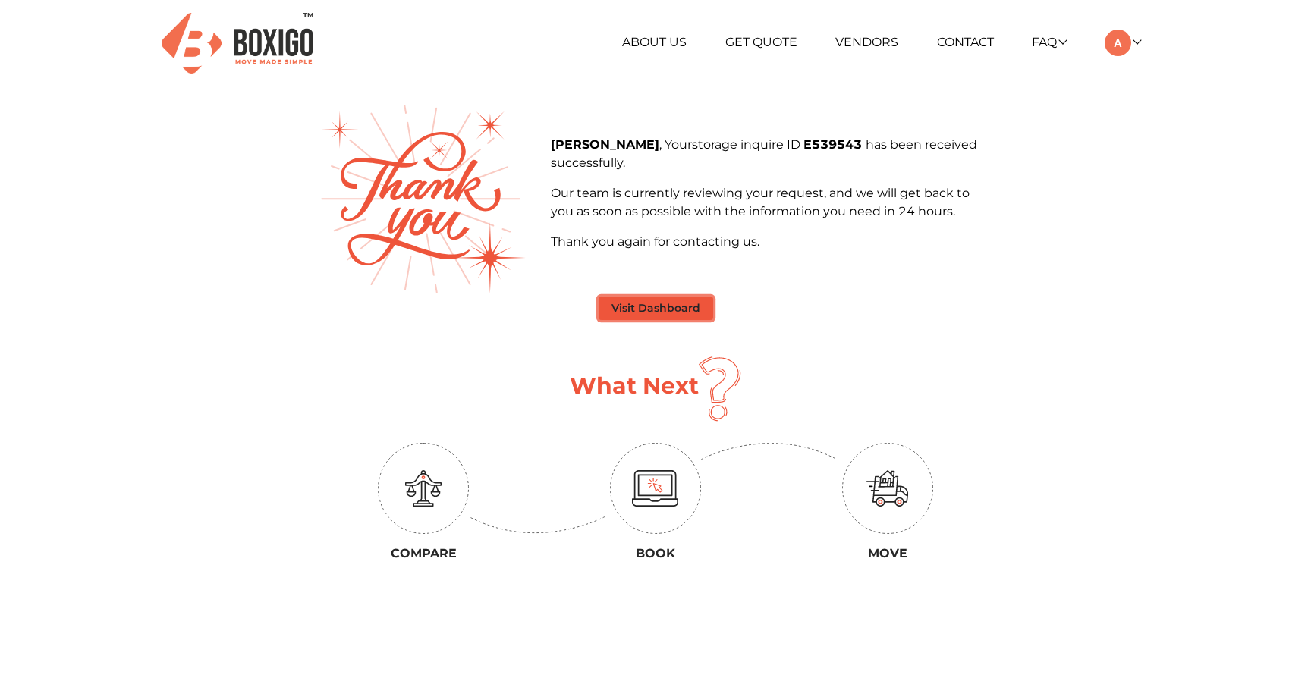
click at [647, 302] on button "Visit Dashboard" at bounding box center [655, 309] width 115 height 24
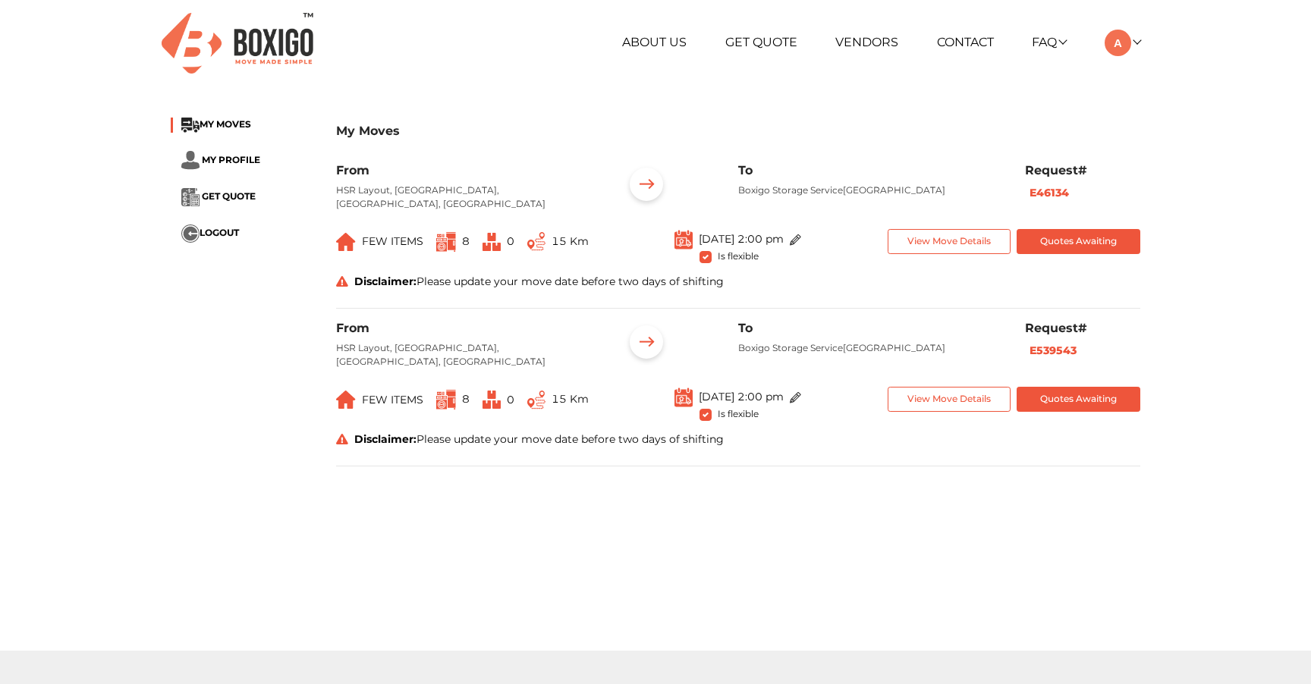
click at [532, 287] on div "Disclaimer: Please update your move date before two days of shifting" at bounding box center [738, 282] width 827 height 16
click at [582, 278] on div "Disclaimer: Please update your move date before two days of shifting" at bounding box center [738, 282] width 827 height 16
